Goal: Task Accomplishment & Management: Manage account settings

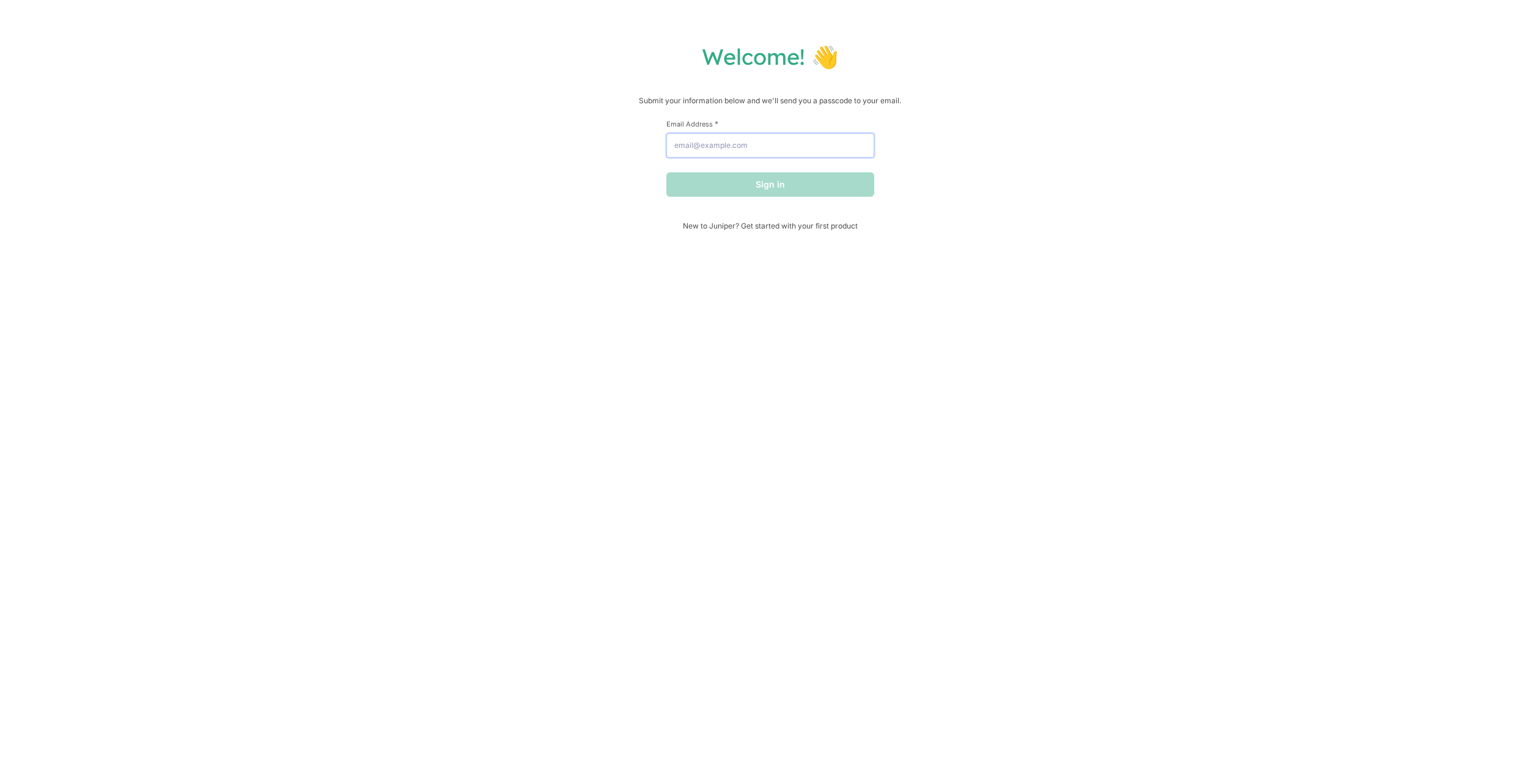
click at [737, 148] on input "Email Address *" at bounding box center [770, 145] width 208 height 25
click at [768, 188] on button "Sign in" at bounding box center [770, 185] width 208 height 25
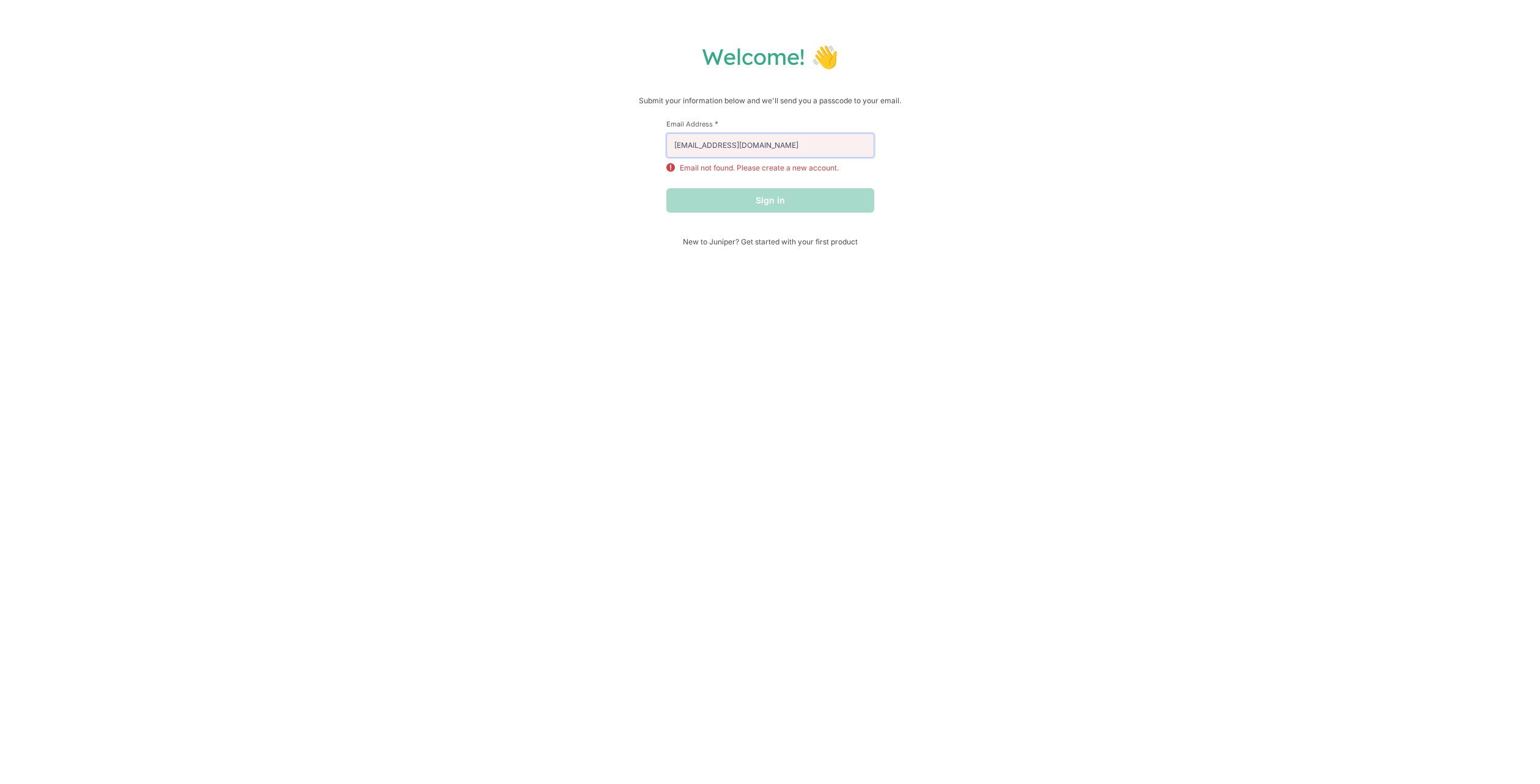
click at [817, 149] on input "[EMAIL_ADDRESS][DOMAIN_NAME]" at bounding box center [770, 145] width 208 height 25
click at [867, 107] on p "Submit your information below and we'll send you a passcode to your email." at bounding box center [770, 101] width 1516 height 12
drag, startPoint x: 839, startPoint y: 160, endPoint x: 824, endPoint y: 154, distance: 16.2
click at [835, 160] on div "Email Address * kawakami-social@hotmail.com Email not found. Please create a ne…" at bounding box center [770, 146] width 208 height 54
click at [815, 102] on p "Submit your information below and we'll send you a passcode to your email." at bounding box center [770, 101] width 1516 height 12
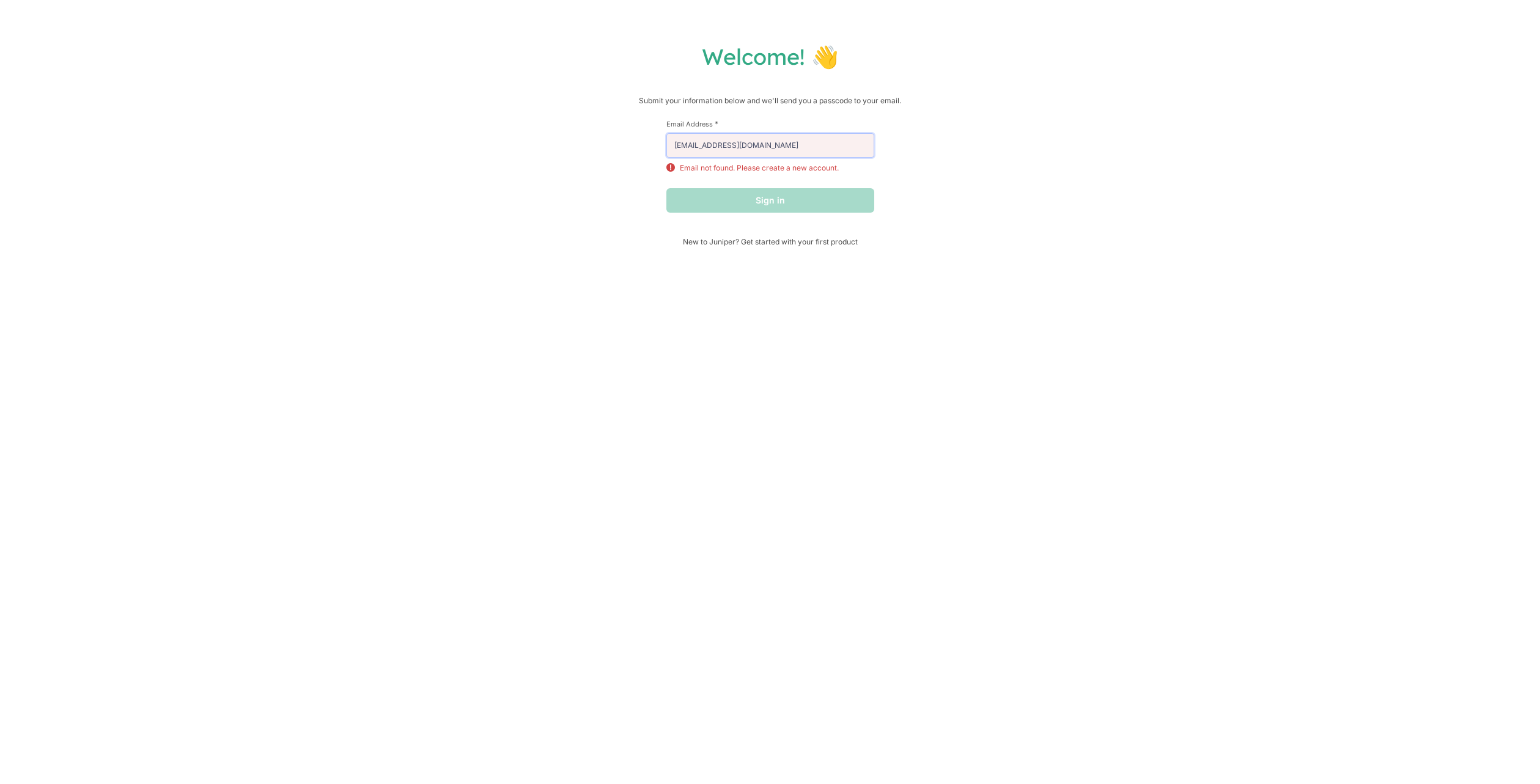
drag, startPoint x: 802, startPoint y: 141, endPoint x: 714, endPoint y: 169, distance: 92.3
click at [714, 169] on div "Email Address * kawakami-social@hotmail.com Email not found. Please create a ne…" at bounding box center [770, 146] width 208 height 54
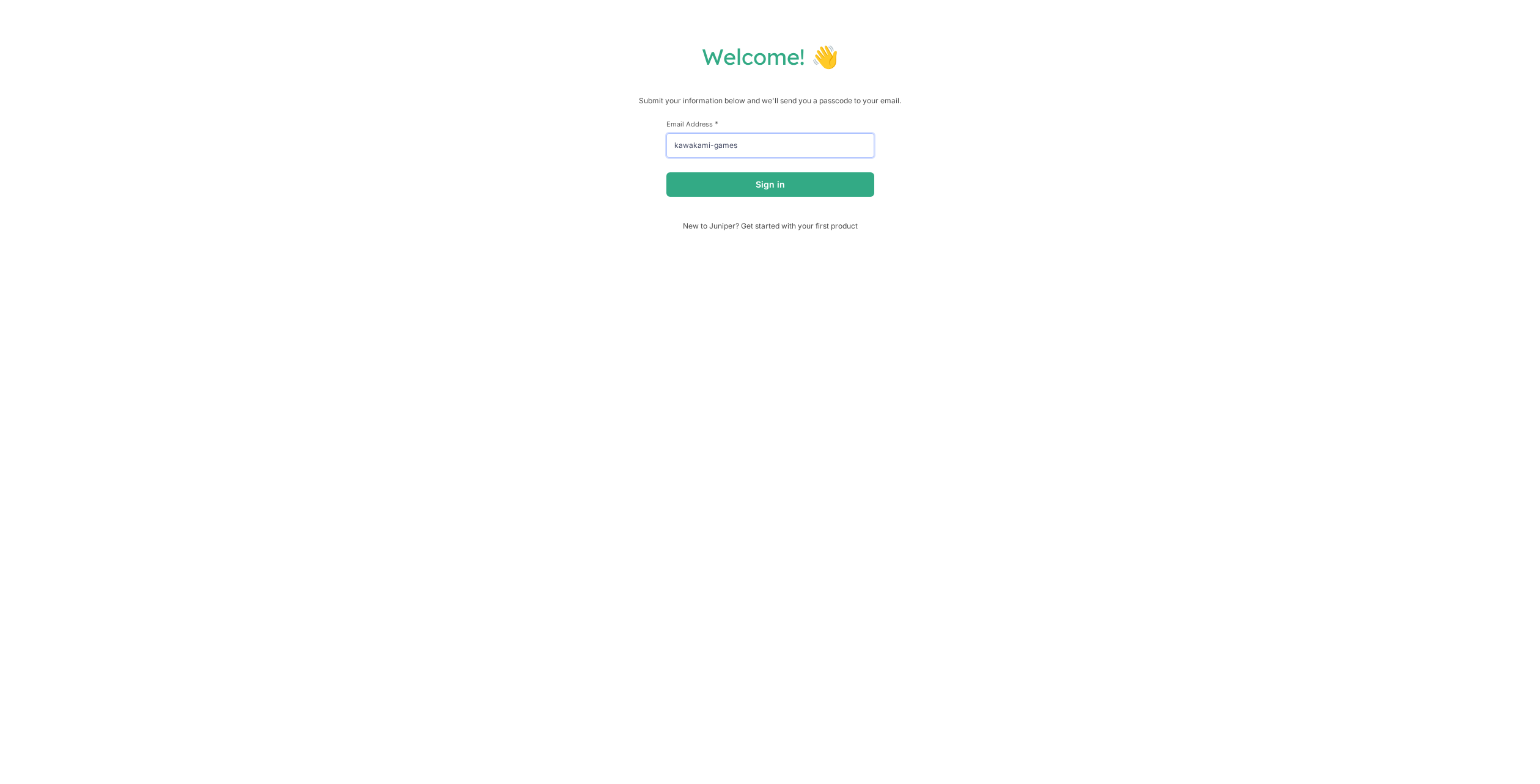
type input "kawakami-games@hotmail.com"
click at [743, 197] on button "Sign in" at bounding box center [770, 185] width 208 height 25
click at [721, 141] on input "Email Address *" at bounding box center [770, 145] width 208 height 25
type input "k"
type input "[EMAIL_ADDRESS][DOMAIN_NAME]"
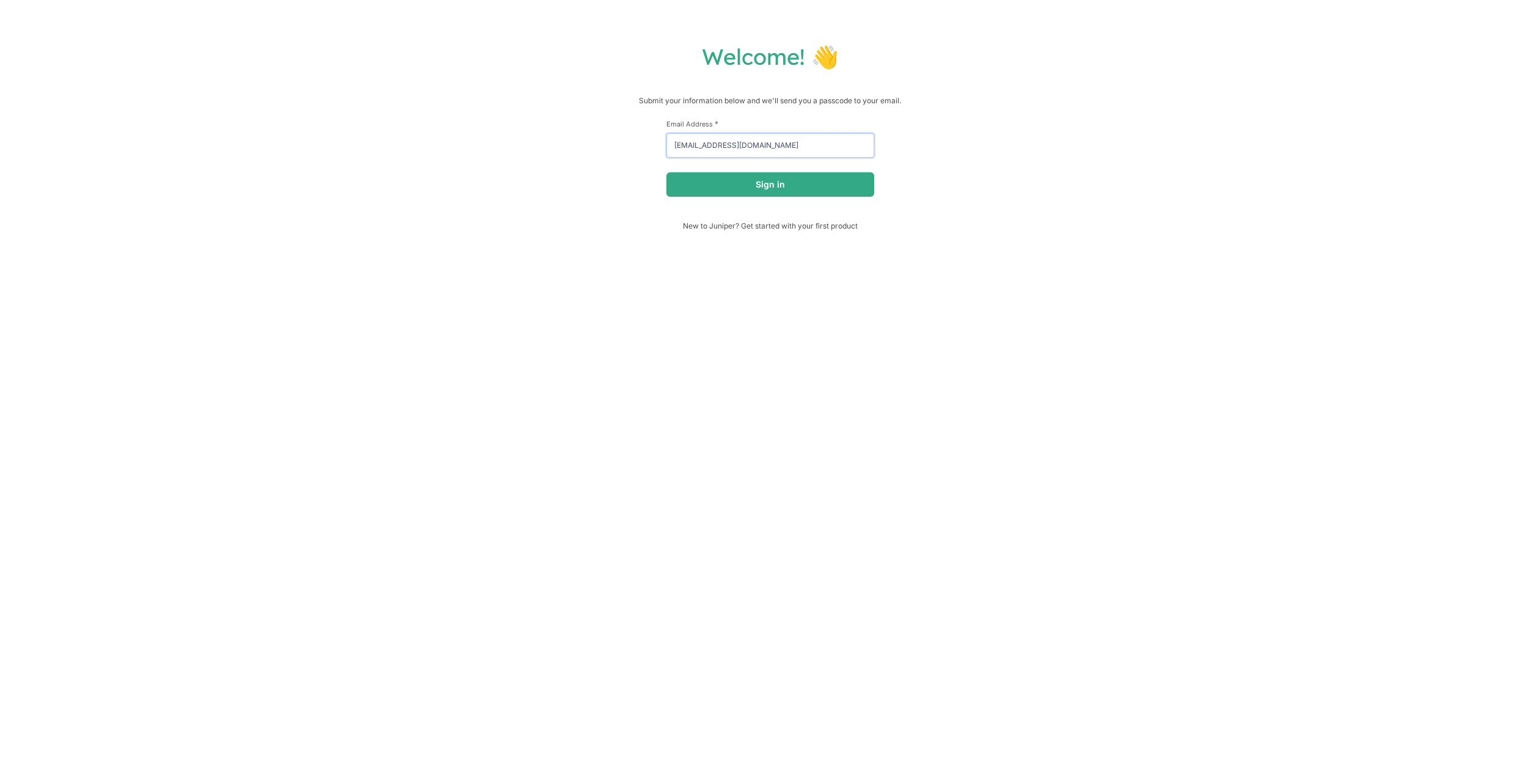
click at [666, 172] on button "Sign in" at bounding box center [770, 185] width 208 height 25
